Goal: Transaction & Acquisition: Purchase product/service

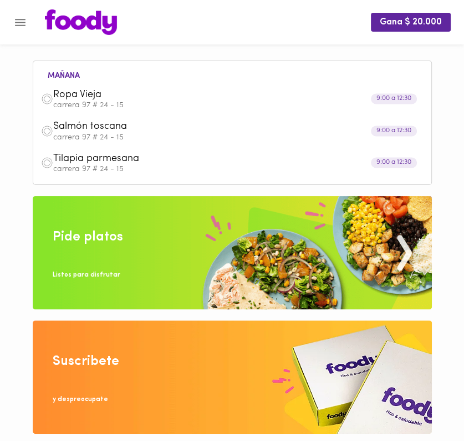
click at [19, 27] on icon "Menu" at bounding box center [20, 23] width 14 height 14
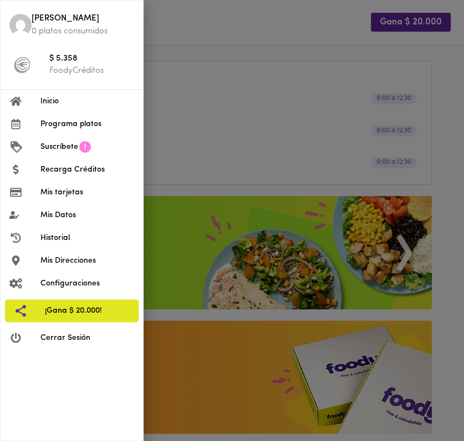
click at [53, 97] on span "Inicio" at bounding box center [88, 101] width 94 height 12
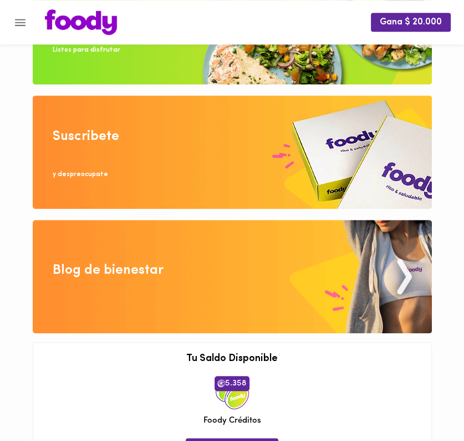
scroll to position [117, 0]
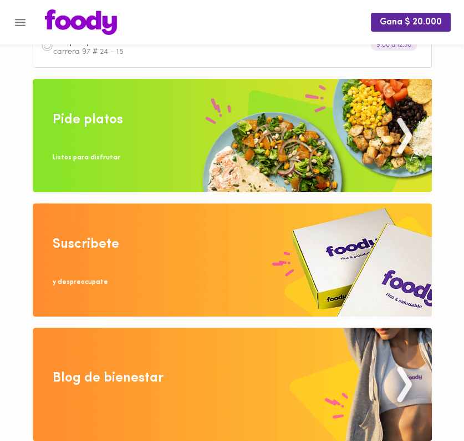
click at [123, 146] on img at bounding box center [233, 135] width 400 height 113
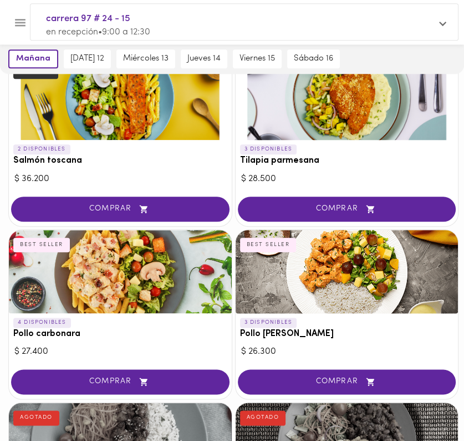
scroll to position [644, 0]
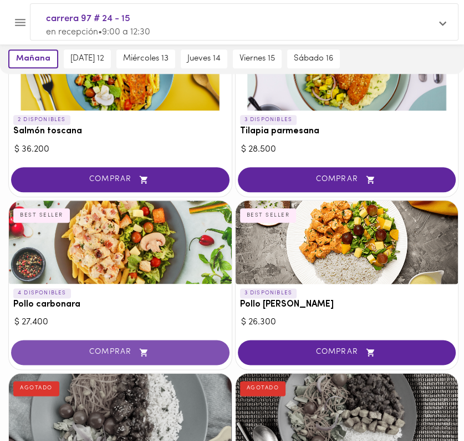
click at [143, 347] on icon "button" at bounding box center [144, 351] width 14 height 9
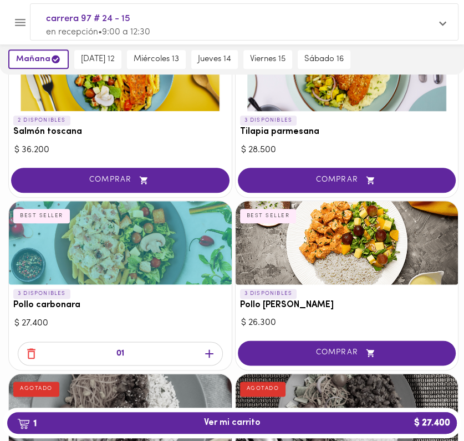
click at [34, 352] on icon "button" at bounding box center [31, 353] width 8 height 11
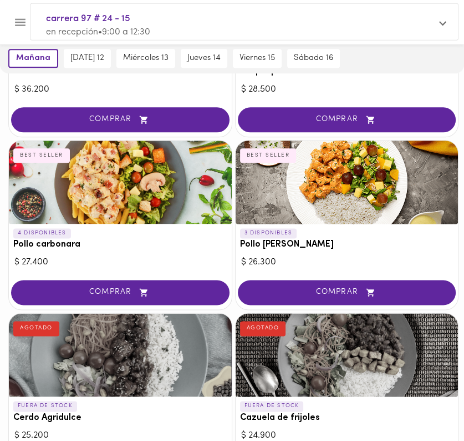
scroll to position [703, 0]
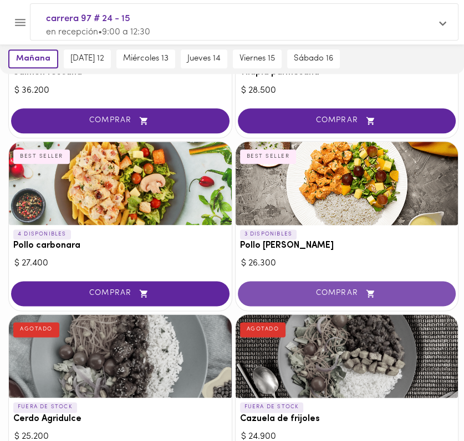
click at [270, 289] on span "COMPRAR" at bounding box center [347, 293] width 191 height 9
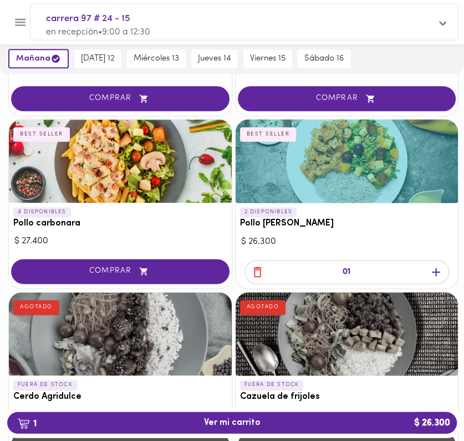
scroll to position [762, 0]
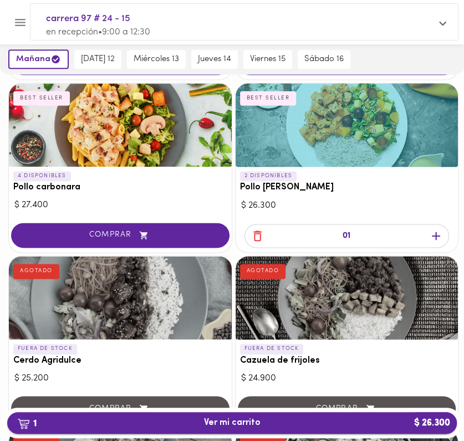
click at [381, 412] on button "1 Ver mi carrito $ 26.300" at bounding box center [232, 423] width 450 height 22
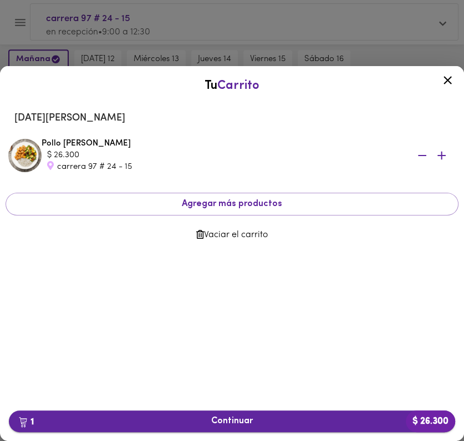
click at [203, 430] on button "1 Continuar $ 26.300" at bounding box center [232, 421] width 447 height 22
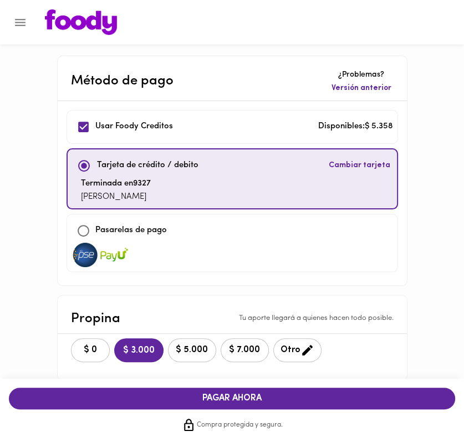
click at [358, 161] on span "Cambiar tarjeta" at bounding box center [360, 165] width 62 height 11
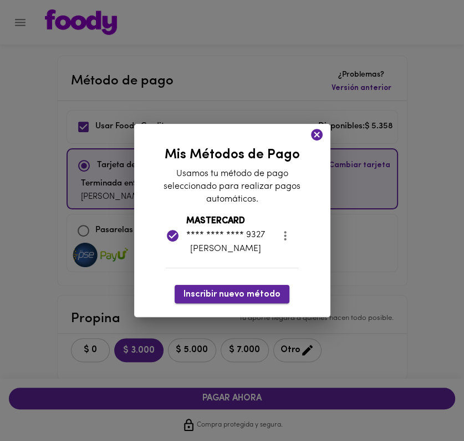
click at [227, 290] on span "Inscribir nuevo método" at bounding box center [232, 294] width 97 height 11
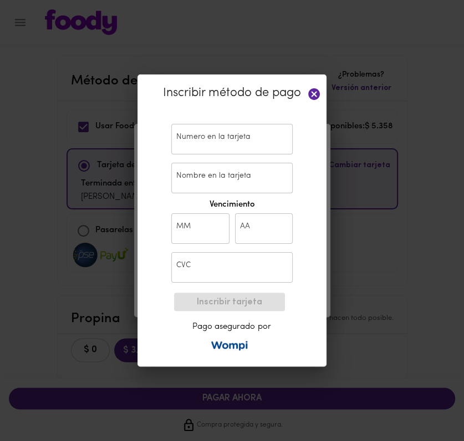
click at [192, 135] on input "text" at bounding box center [232, 139] width 122 height 31
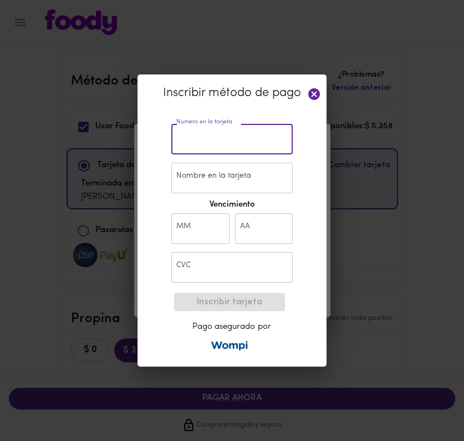
paste input "[CREDIT_CARD_NUMBER]"
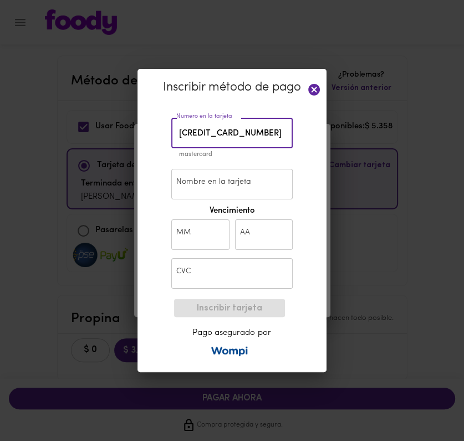
type input "[CREDIT_CARD_NUMBER]"
click at [194, 179] on input "Nombre en la tarjeta" at bounding box center [232, 184] width 122 height 31
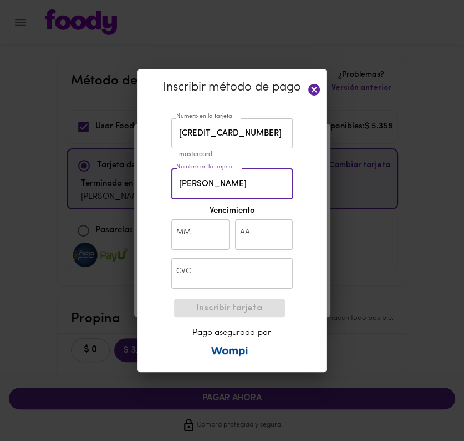
type input "[PERSON_NAME]"
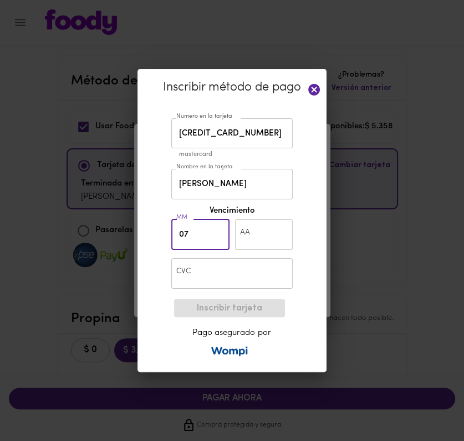
type input "07"
type input "29"
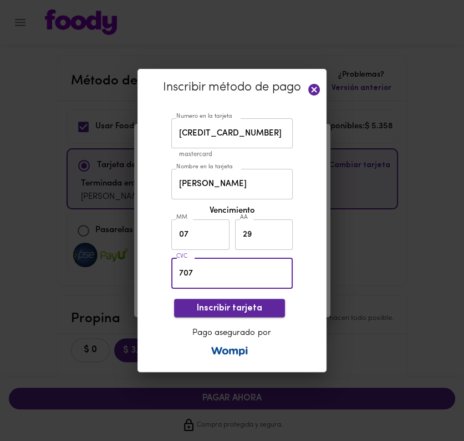
type input "707"
click at [204, 305] on span "Inscribir tarjeta" at bounding box center [229, 308] width 93 height 11
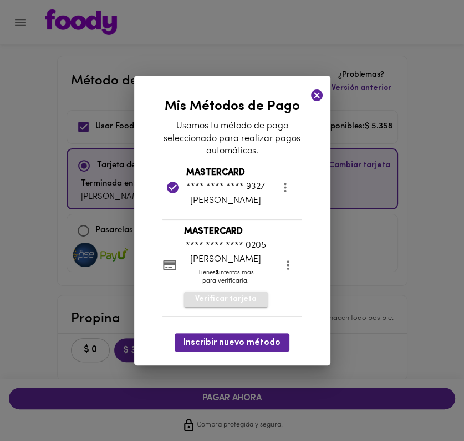
click at [226, 296] on span "Verificar tarjeta" at bounding box center [226, 299] width 62 height 11
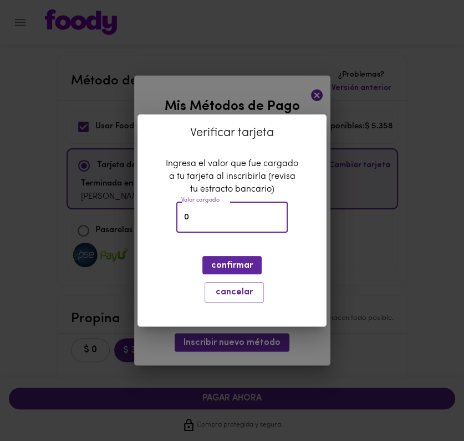
click at [200, 224] on input "0" at bounding box center [232, 217] width 112 height 31
type input "0"
type input "1921"
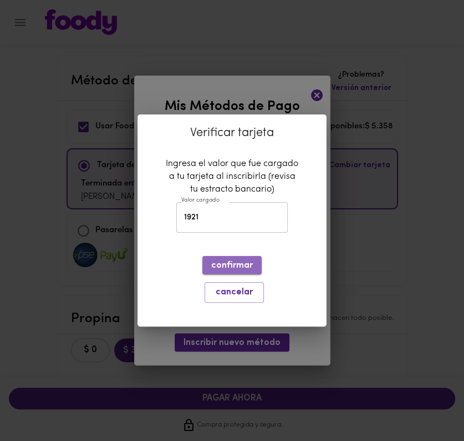
click at [218, 265] on span "confirmar" at bounding box center [232, 265] width 42 height 11
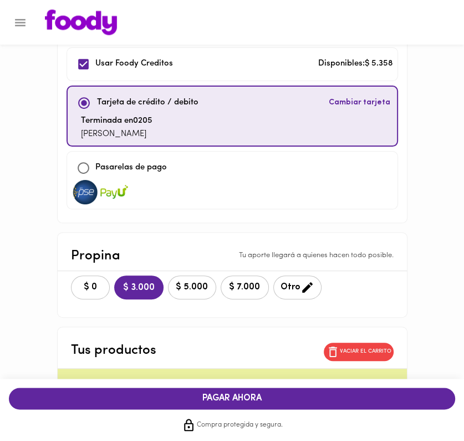
scroll to position [58, 0]
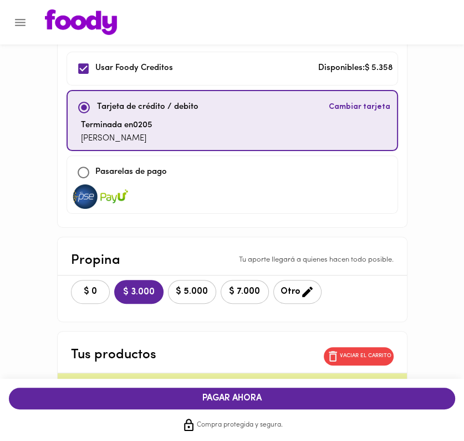
click at [87, 286] on span "$ 0" at bounding box center [90, 291] width 24 height 11
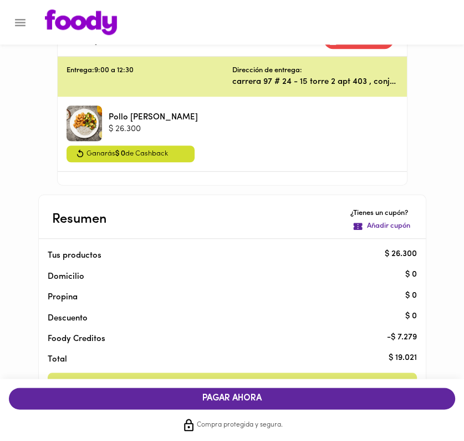
scroll to position [405, 0]
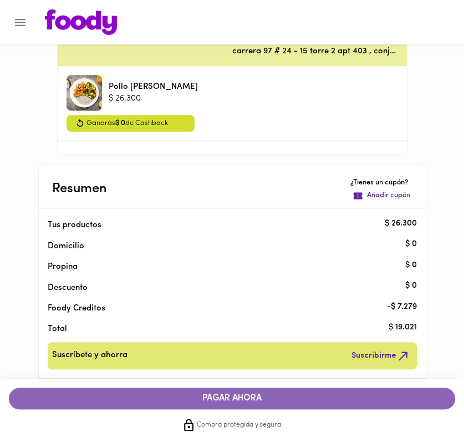
click at [202, 388] on button "PAGAR AHORA" at bounding box center [232, 398] width 447 height 22
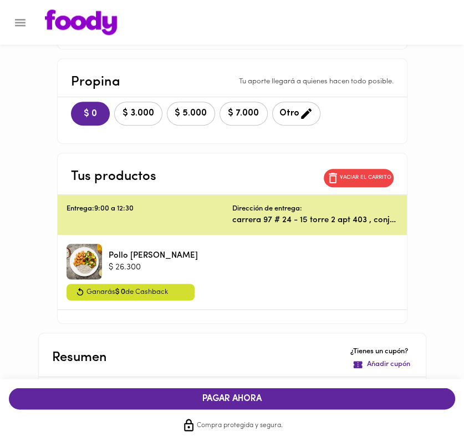
scroll to position [171, 0]
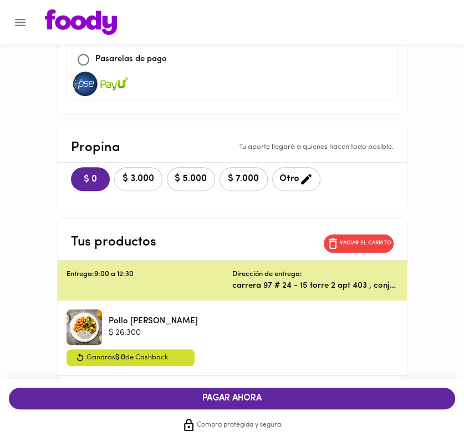
click at [129, 174] on span "$ 3.000" at bounding box center [139, 179] width 34 height 11
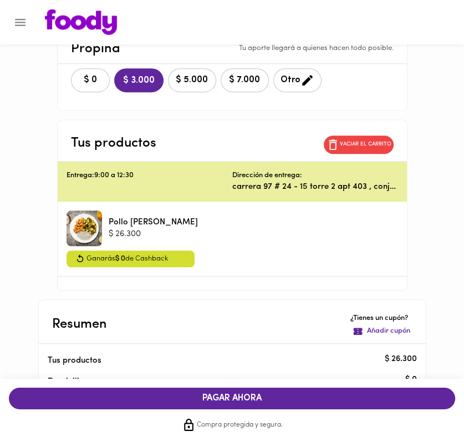
scroll to position [405, 0]
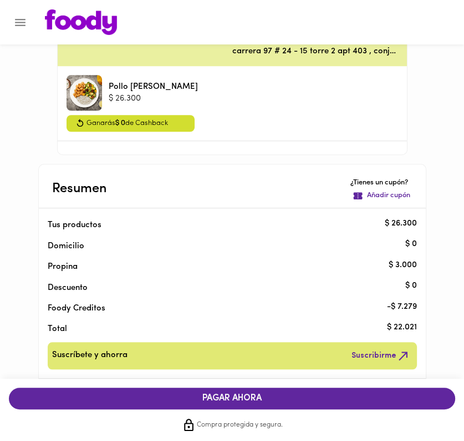
click at [200, 390] on button "PAGAR AHORA" at bounding box center [232, 398] width 447 height 22
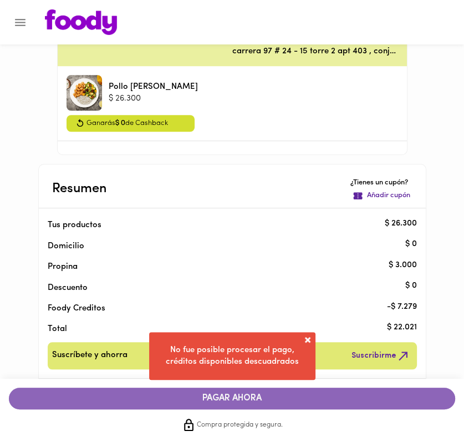
click at [199, 390] on button "PAGAR AHORA" at bounding box center [232, 398] width 447 height 22
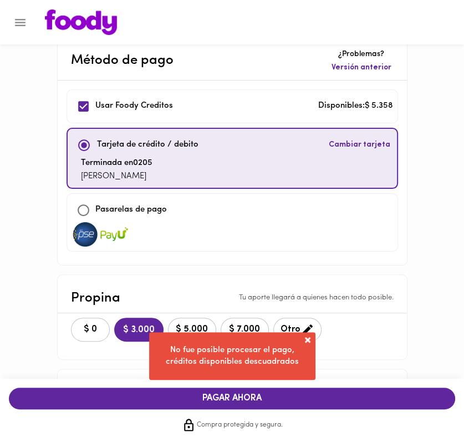
scroll to position [0, 0]
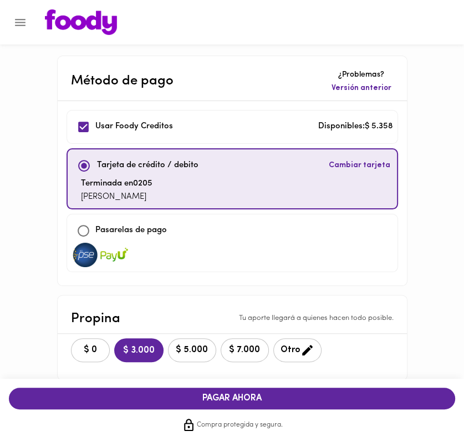
click at [87, 124] on input "checkbox" at bounding box center [84, 127] width 24 height 24
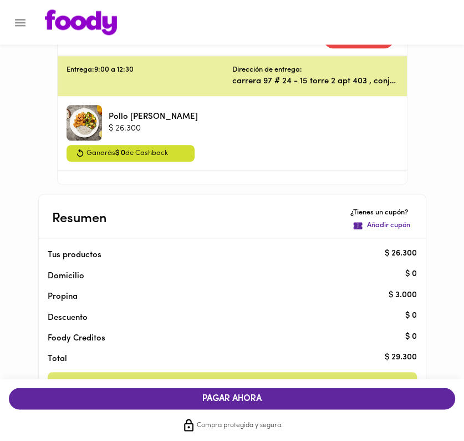
scroll to position [405, 0]
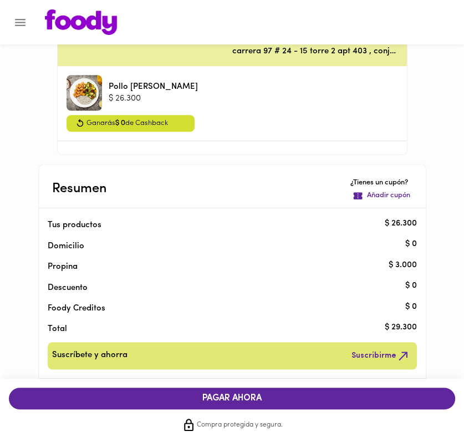
click at [220, 400] on span "PAGAR AHORA" at bounding box center [232, 398] width 424 height 11
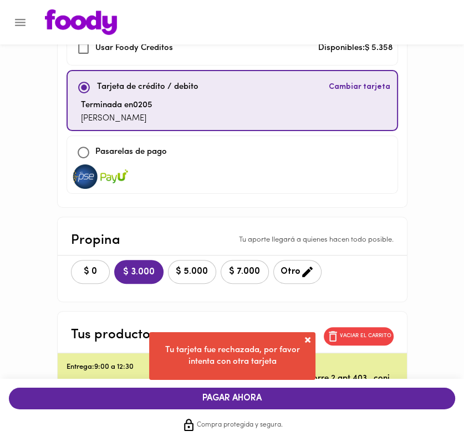
scroll to position [0, 0]
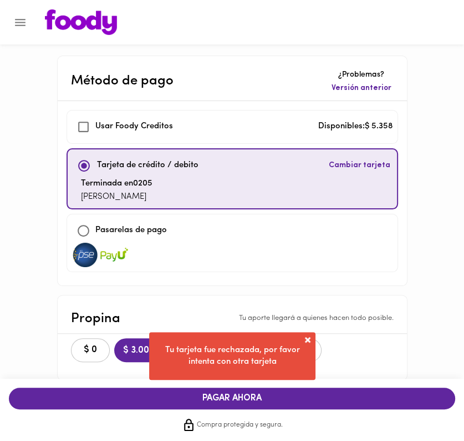
click at [85, 130] on input "checkbox" at bounding box center [84, 127] width 24 height 24
checkbox input "true"
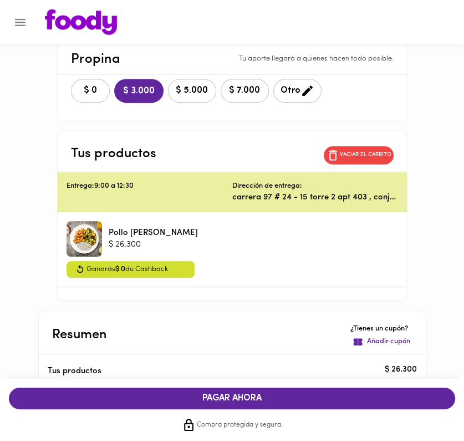
scroll to position [171, 0]
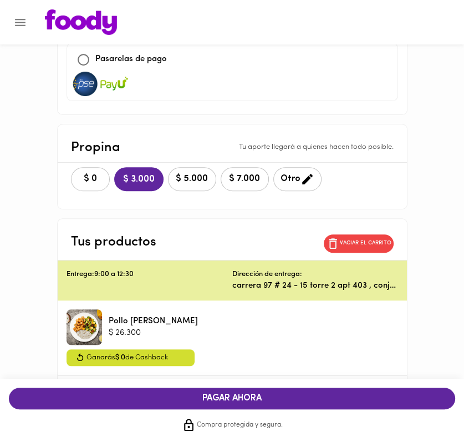
click at [93, 175] on span "$ 0" at bounding box center [90, 179] width 24 height 11
click at [303, 181] on icon "button" at bounding box center [306, 179] width 11 height 11
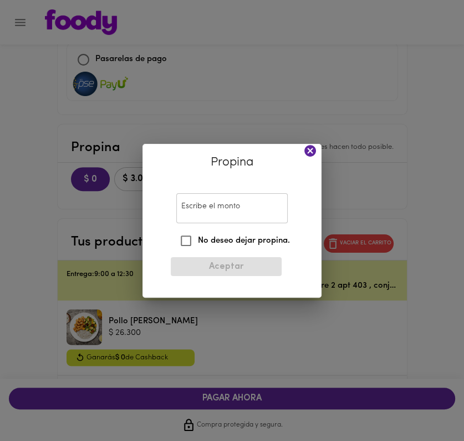
click at [210, 210] on input "Escribe el monto" at bounding box center [232, 208] width 112 height 31
drag, startPoint x: 210, startPoint y: 210, endPoint x: 206, endPoint y: 219, distance: 9.0
click at [210, 210] on input "Escribe el monto" at bounding box center [232, 208] width 112 height 31
click at [187, 239] on input "No deseo dejar propina." at bounding box center [186, 241] width 24 height 24
checkbox input "true"
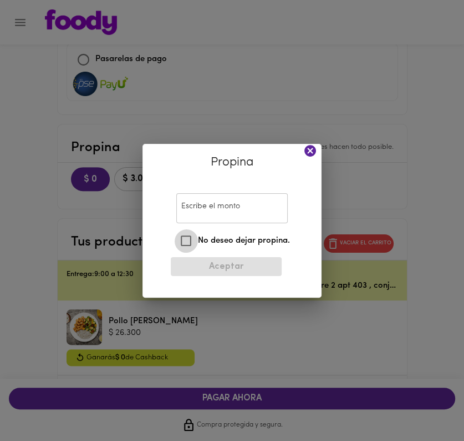
type input "0"
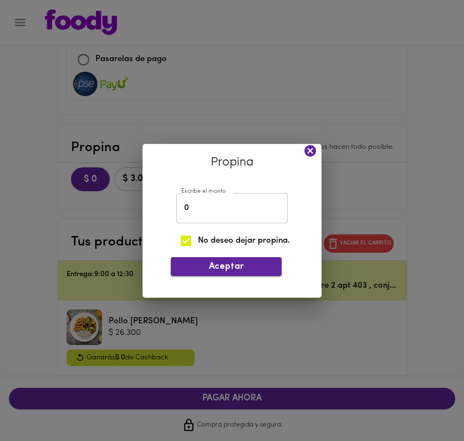
click at [201, 265] on span "Aceptar" at bounding box center [226, 266] width 93 height 11
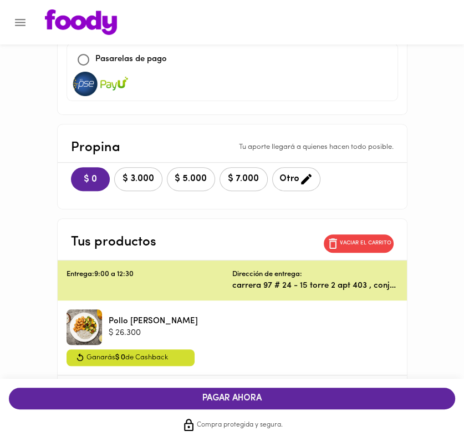
click at [242, 394] on span "PAGAR AHORA" at bounding box center [232, 398] width 424 height 11
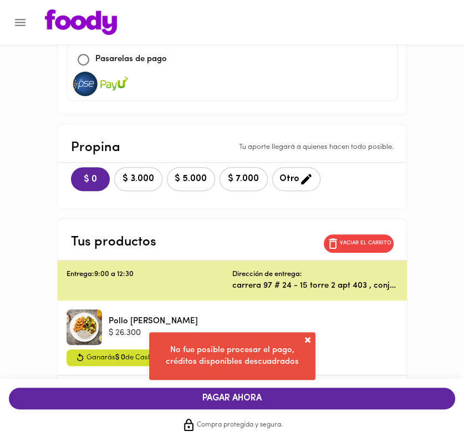
click at [291, 173] on span "Otro" at bounding box center [297, 179] width 34 height 14
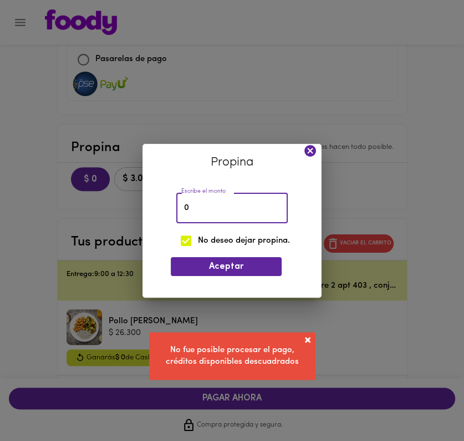
drag, startPoint x: 195, startPoint y: 215, endPoint x: 176, endPoint y: 212, distance: 18.6
click at [176, 212] on input "0" at bounding box center [232, 208] width 112 height 31
type input "1"
checkbox input "false"
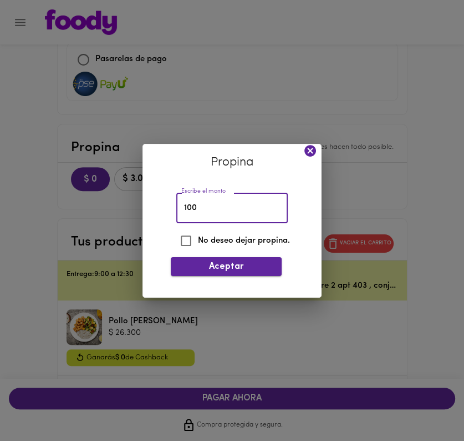
type input "100"
click at [221, 270] on span "Aceptar" at bounding box center [226, 266] width 93 height 11
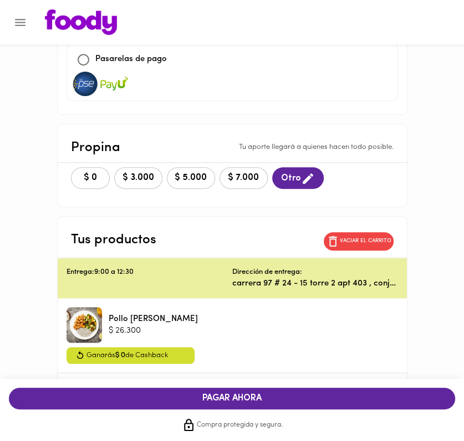
click at [225, 390] on button "PAGAR AHORA" at bounding box center [232, 398] width 447 height 22
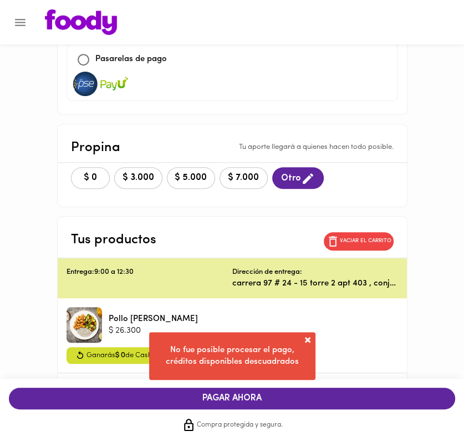
click at [227, 394] on span "PAGAR AHORA" at bounding box center [232, 398] width 424 height 11
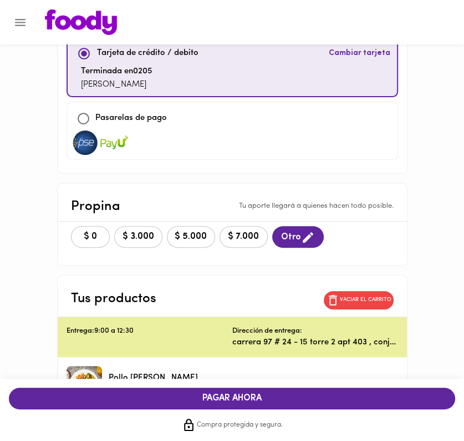
scroll to position [0, 0]
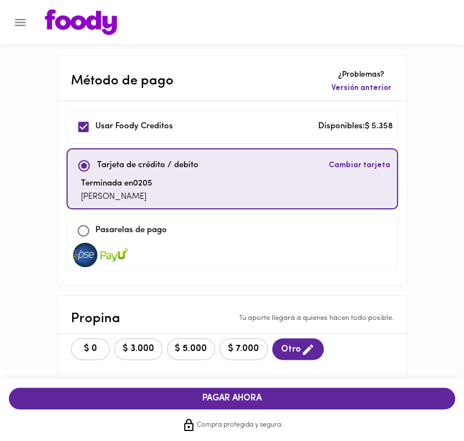
click at [54, 21] on img at bounding box center [81, 22] width 72 height 26
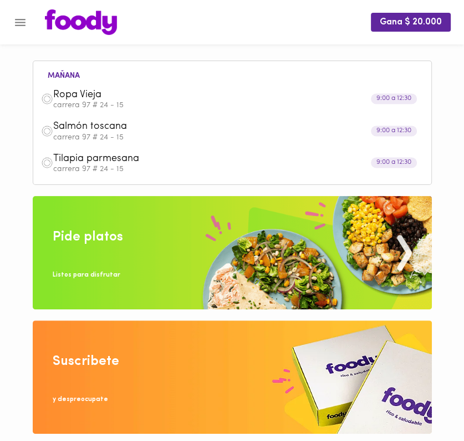
click at [161, 259] on img at bounding box center [233, 252] width 400 height 113
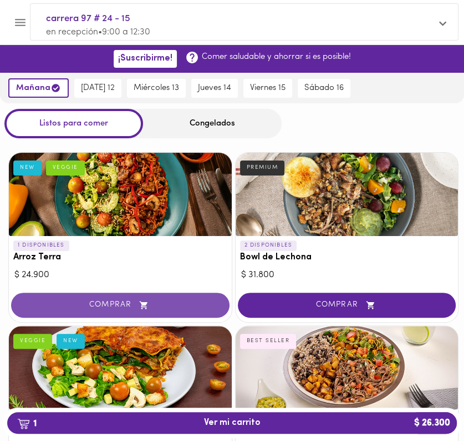
click at [119, 303] on span "COMPRAR" at bounding box center [120, 304] width 191 height 9
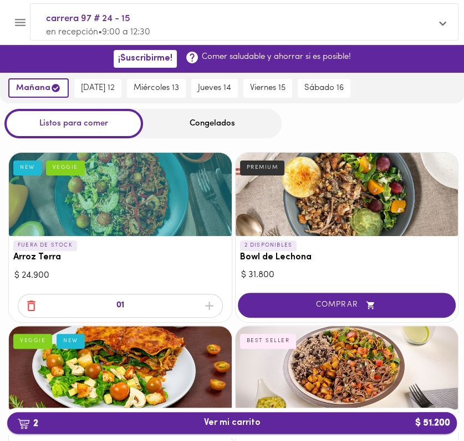
click at [237, 422] on span "2 Ver mi carrito $ 51.200" at bounding box center [232, 422] width 57 height 11
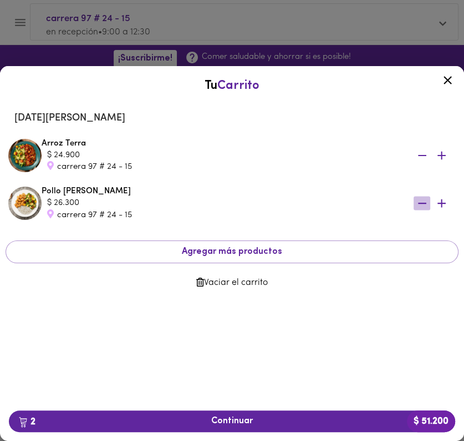
click at [418, 201] on icon "button" at bounding box center [423, 203] width 14 height 14
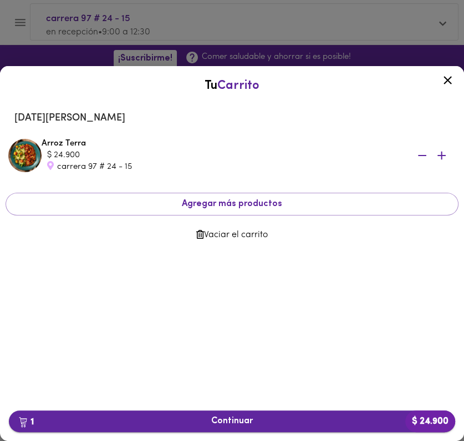
click at [278, 411] on button "1 Continuar $ 24.900" at bounding box center [232, 421] width 447 height 22
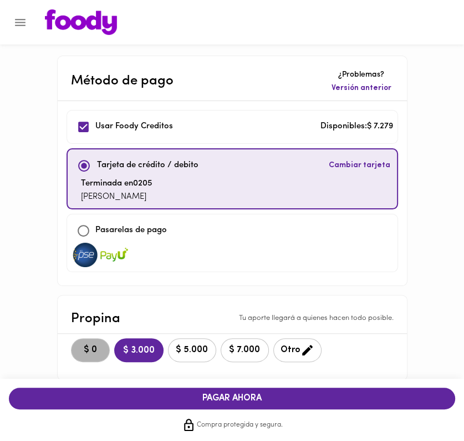
click at [104, 347] on button "$ 0" at bounding box center [90, 350] width 39 height 24
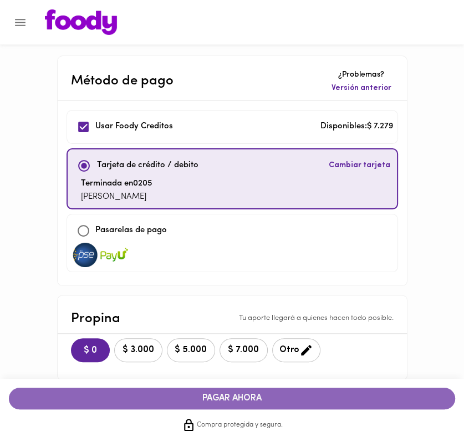
click at [144, 392] on button "PAGAR AHORA" at bounding box center [232, 398] width 447 height 22
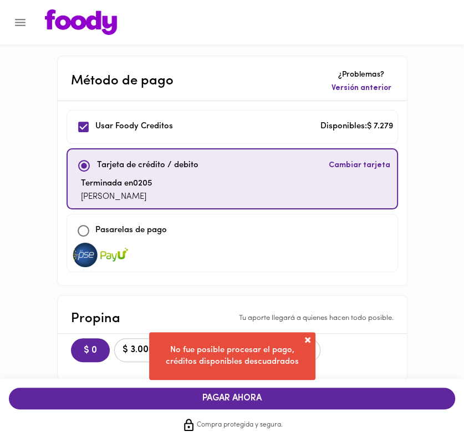
click at [230, 395] on span "PAGAR AHORA" at bounding box center [232, 398] width 424 height 11
click at [306, 336] on span at bounding box center [307, 339] width 11 height 11
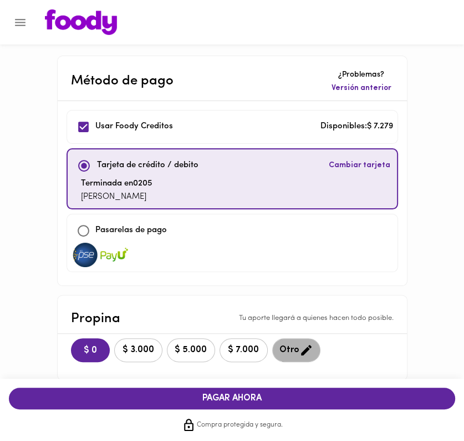
click at [302, 346] on icon "button" at bounding box center [307, 350] width 14 height 14
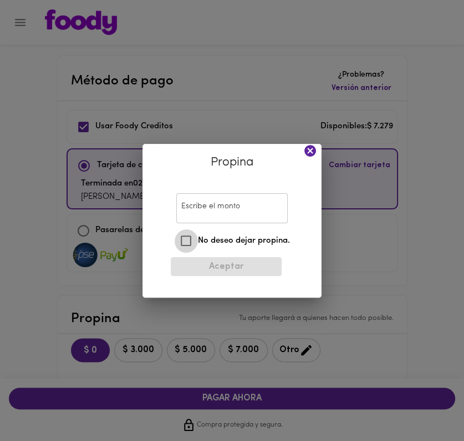
click at [181, 235] on input "No deseo dejar propina." at bounding box center [186, 241] width 24 height 24
checkbox input "true"
type input "0"
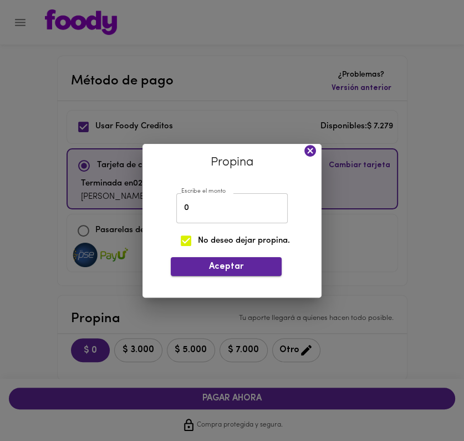
click at [196, 269] on span "Aceptar" at bounding box center [226, 266] width 93 height 11
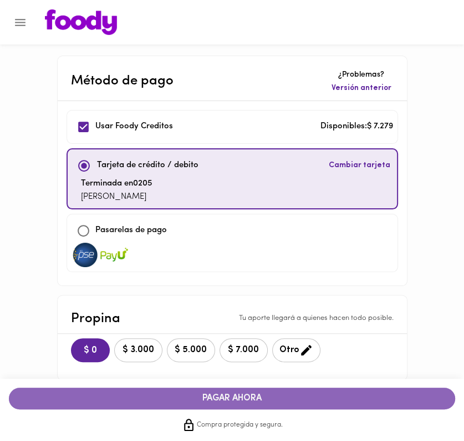
click at [232, 394] on span "PAGAR AHORA" at bounding box center [232, 398] width 424 height 11
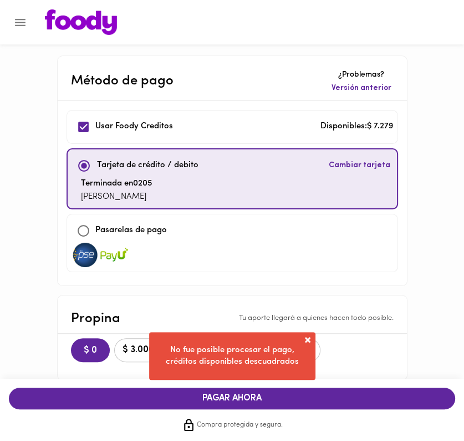
click at [90, 230] on input "checkbox" at bounding box center [84, 231] width 24 height 24
checkbox input "true"
checkbox input "false"
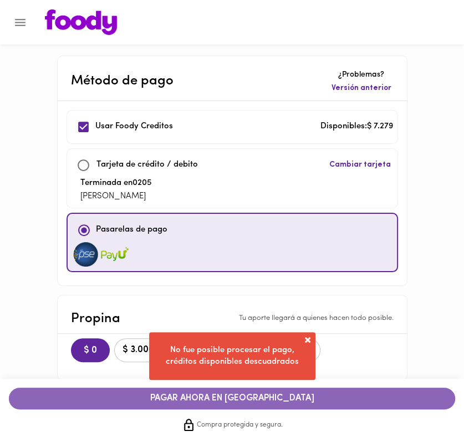
click at [178, 395] on span "PAGAR AHORA EN [GEOGRAPHIC_DATA]" at bounding box center [232, 398] width 424 height 11
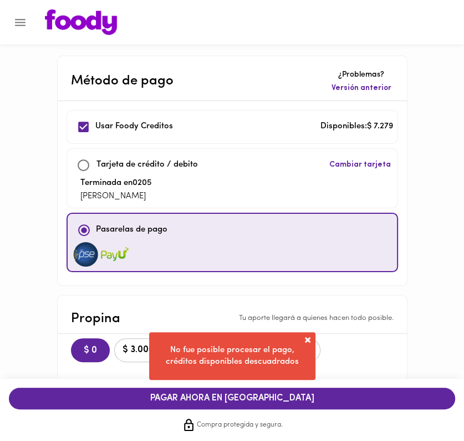
click at [176, 393] on span "PAGAR AHORA EN [GEOGRAPHIC_DATA]" at bounding box center [232, 398] width 424 height 11
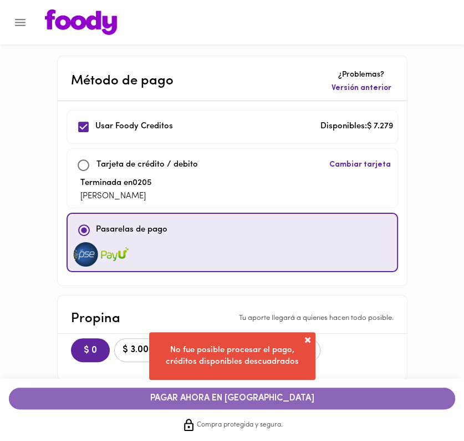
click at [176, 393] on span "PAGAR AHORA EN [GEOGRAPHIC_DATA]" at bounding box center [232, 398] width 424 height 11
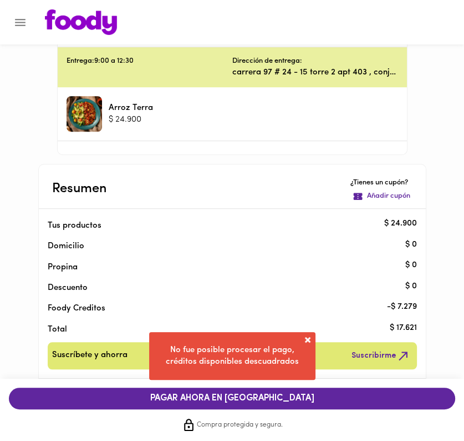
scroll to position [384, 0]
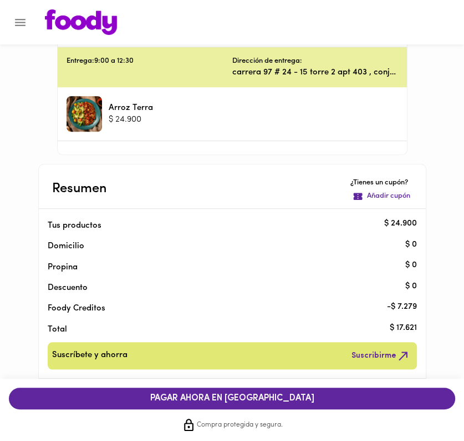
click at [246, 394] on span "PAGAR AHORA EN [GEOGRAPHIC_DATA]" at bounding box center [232, 398] width 424 height 11
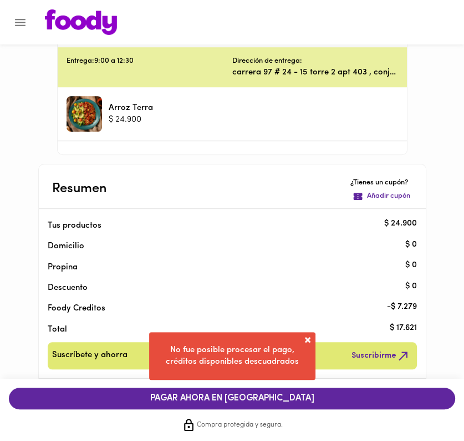
click at [246, 394] on span "PAGAR AHORA EN [GEOGRAPHIC_DATA]" at bounding box center [232, 398] width 424 height 11
click at [358, 356] on span "Suscribirme" at bounding box center [381, 355] width 59 height 14
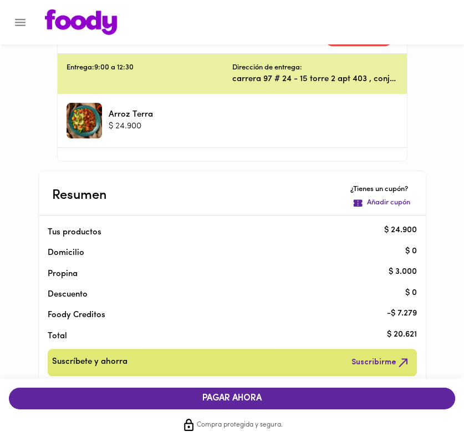
scroll to position [384, 0]
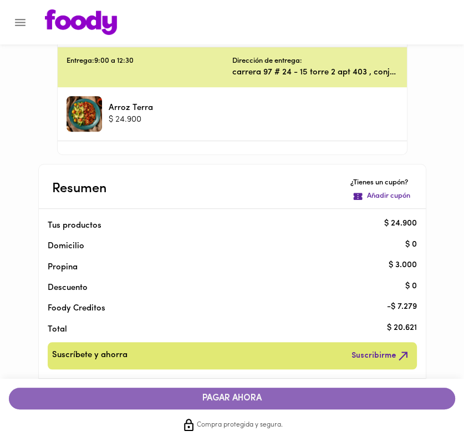
click at [179, 389] on button "PAGAR AHORA" at bounding box center [232, 398] width 447 height 22
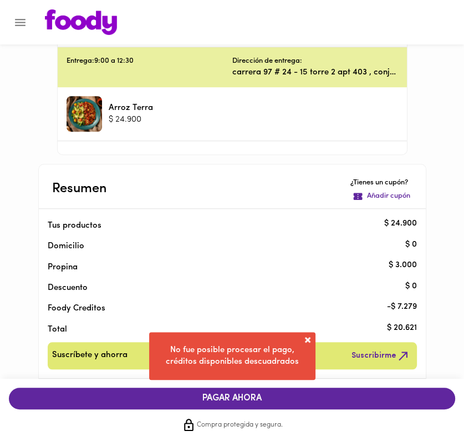
click at [179, 389] on button "PAGAR AHORA" at bounding box center [232, 398] width 447 height 22
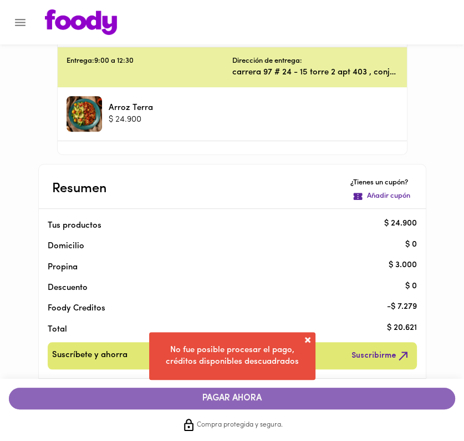
click at [179, 389] on button "PAGAR AHORA" at bounding box center [232, 398] width 447 height 22
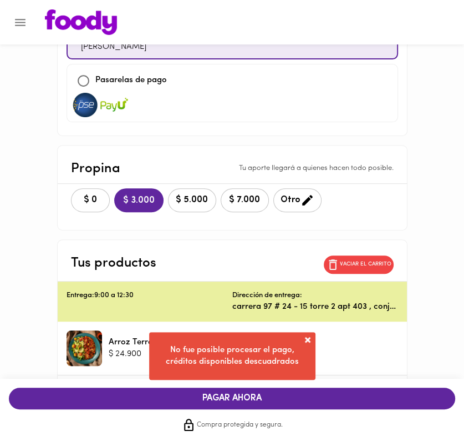
scroll to position [91, 0]
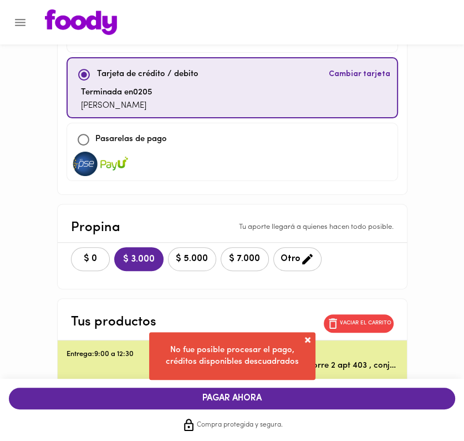
click at [208, 256] on span "$ 5.000" at bounding box center [192, 259] width 34 height 11
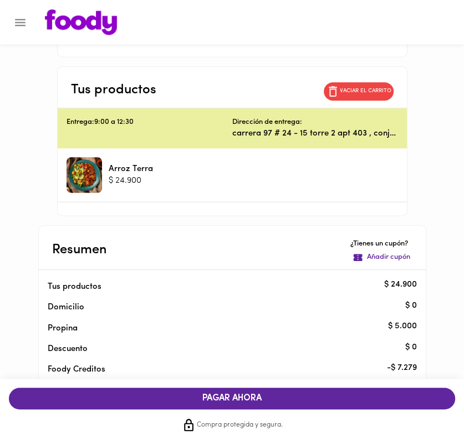
scroll to position [384, 0]
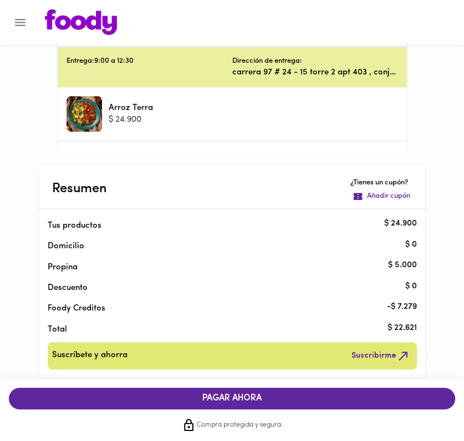
click at [219, 391] on button "PAGAR AHORA" at bounding box center [232, 398] width 447 height 22
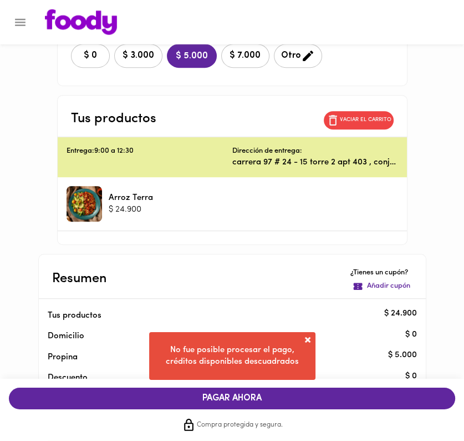
scroll to position [209, 0]
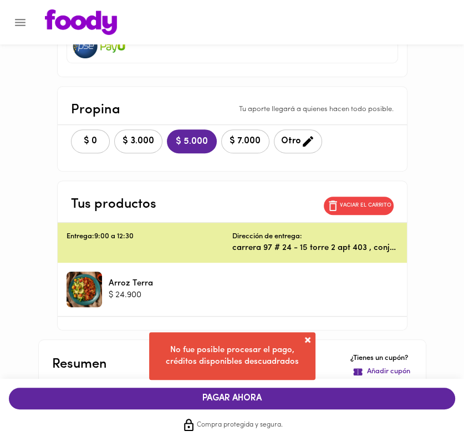
click at [233, 138] on span "$ 7.000" at bounding box center [246, 141] width 34 height 11
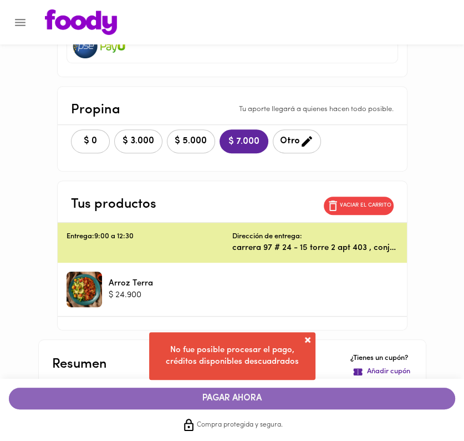
click at [232, 397] on span "PAGAR AHORA" at bounding box center [232, 398] width 424 height 11
click at [231, 397] on span "PAGAR AHORA" at bounding box center [232, 398] width 424 height 11
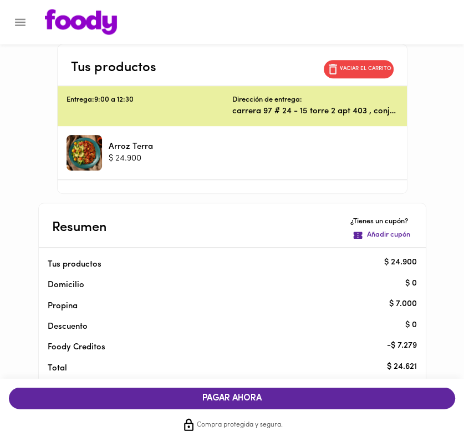
scroll to position [326, 0]
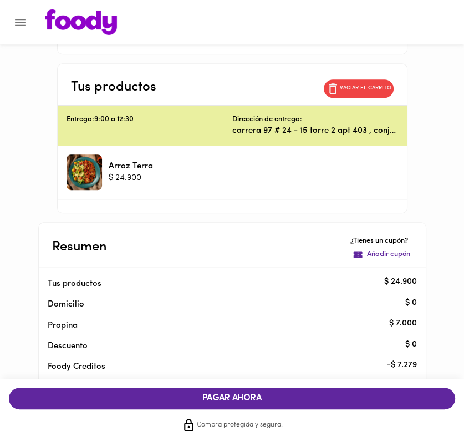
click at [21, 23] on icon "Menu" at bounding box center [20, 23] width 14 height 14
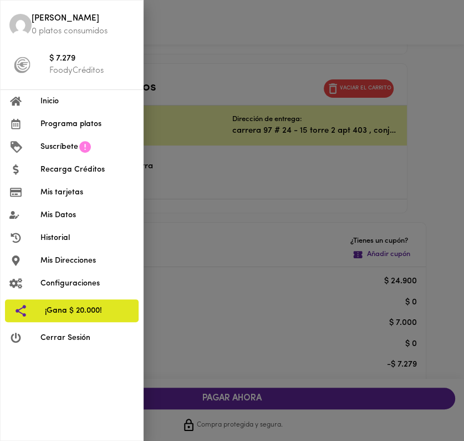
click at [67, 104] on span "Inicio" at bounding box center [88, 101] width 94 height 12
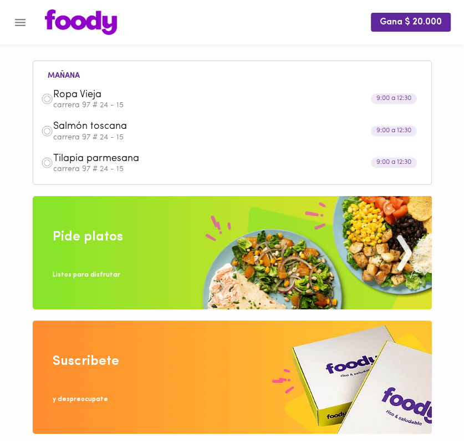
click at [68, 152] on div "Tilapia parmesana carrera 97 # 24 - 15" at bounding box center [232, 163] width 387 height 32
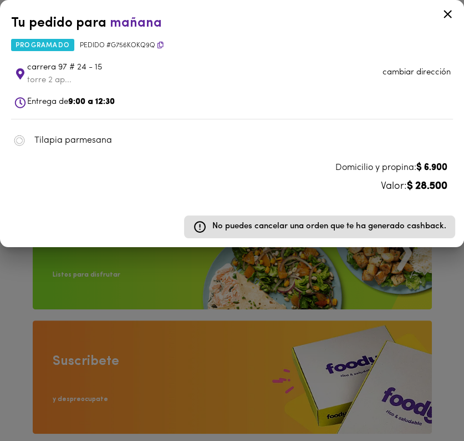
click at [67, 138] on span "Tilapia parmesana" at bounding box center [238, 140] width 408 height 13
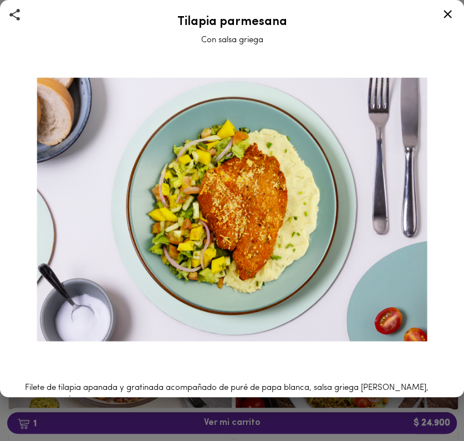
click at [444, 10] on icon at bounding box center [448, 14] width 14 height 14
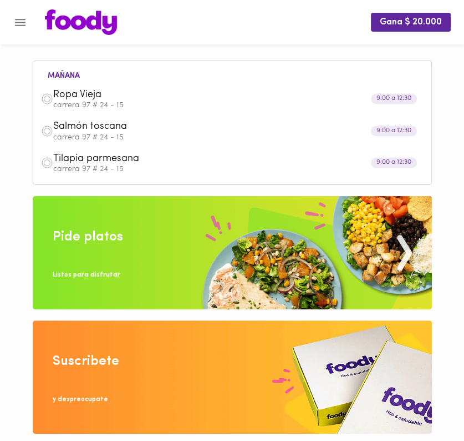
click at [179, 132] on span "Salmón toscana" at bounding box center [219, 126] width 332 height 13
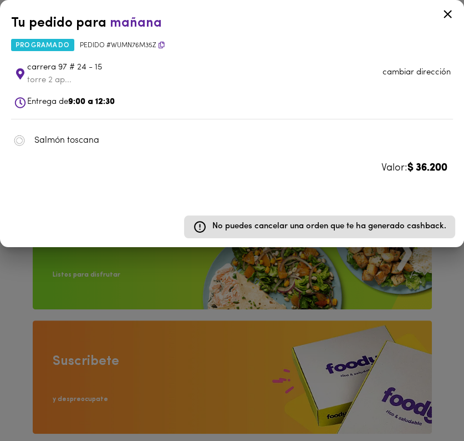
click at [159, 145] on span "Salmón toscana" at bounding box center [238, 140] width 408 height 13
